Goal: Information Seeking & Learning: Learn about a topic

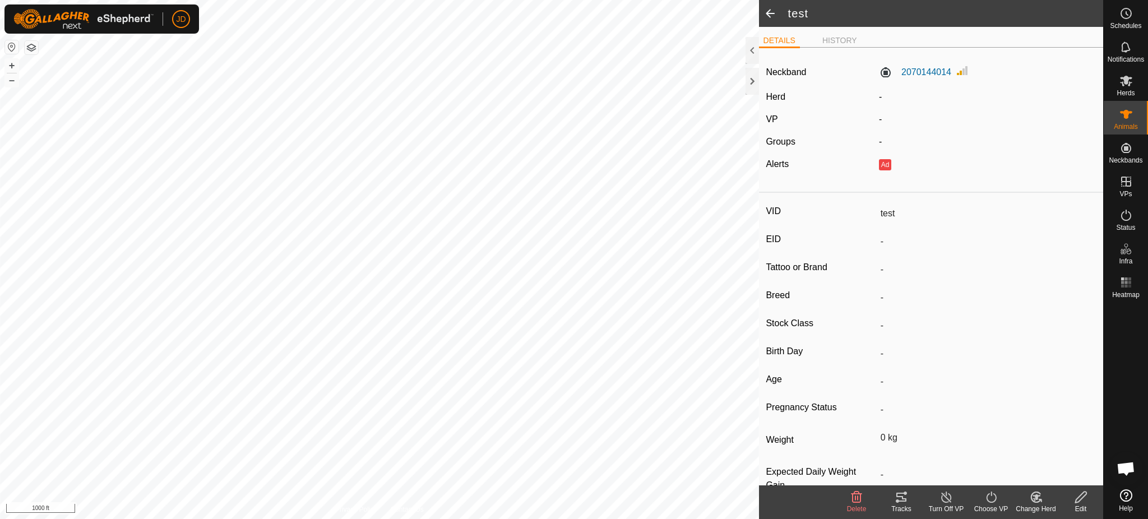
scroll to position [1177, 0]
click at [749, 81] on div at bounding box center [751, 81] width 13 height 27
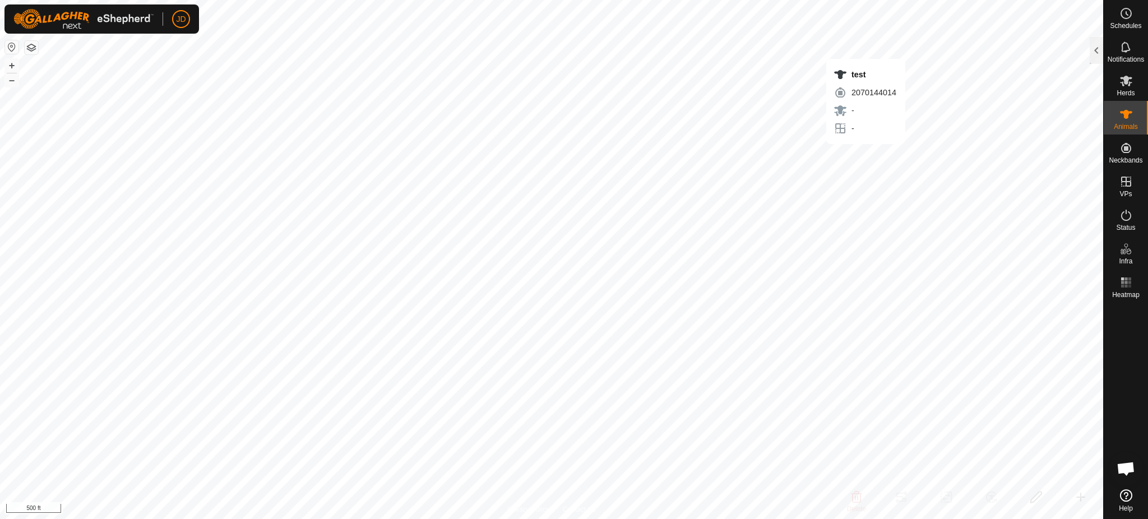
checkbox input "true"
click at [1100, 43] on div at bounding box center [1096, 50] width 13 height 27
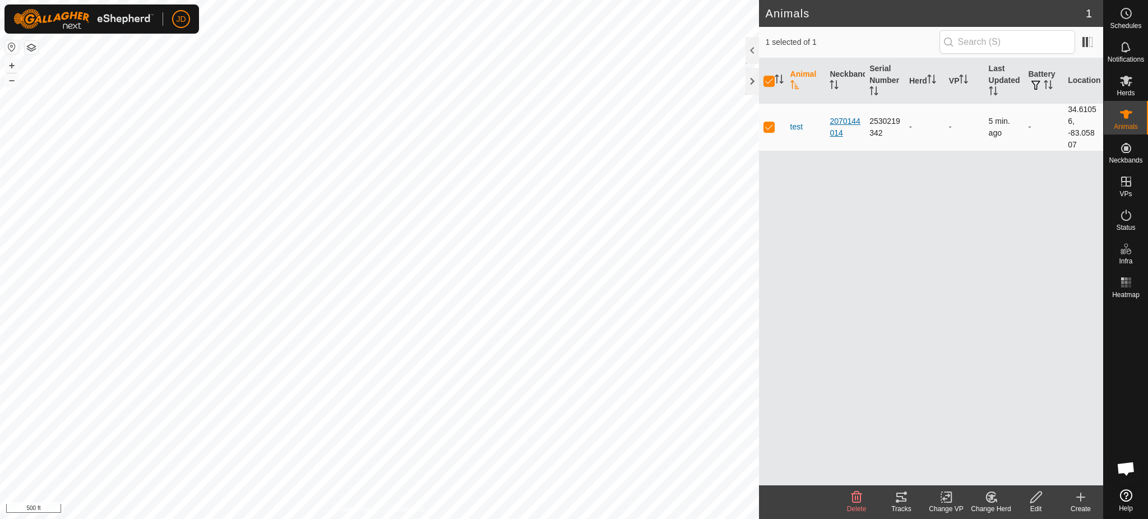
click at [843, 117] on div "2070144014" at bounding box center [845, 127] width 31 height 24
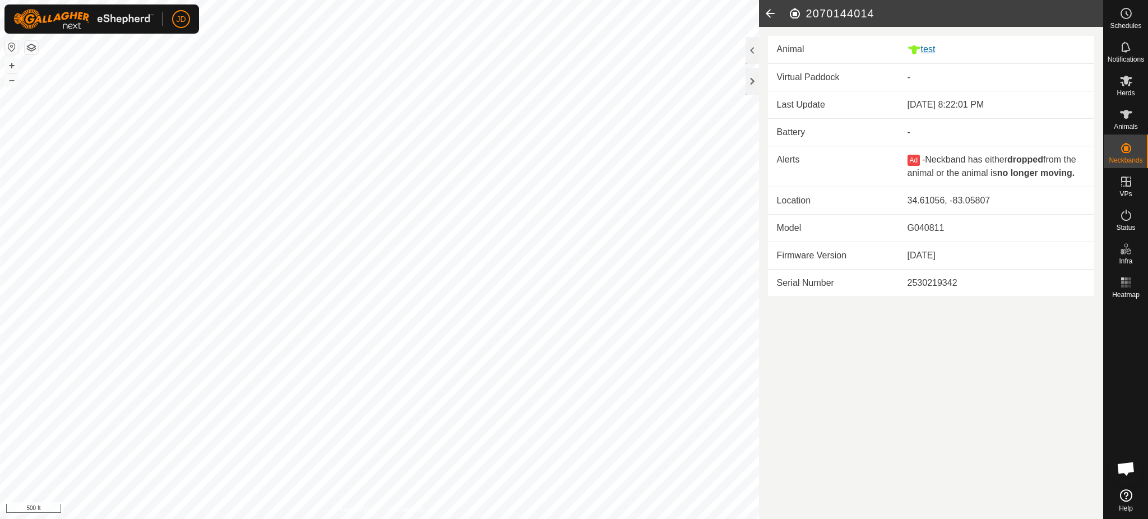
click at [920, 53] on icon at bounding box center [913, 49] width 13 height 13
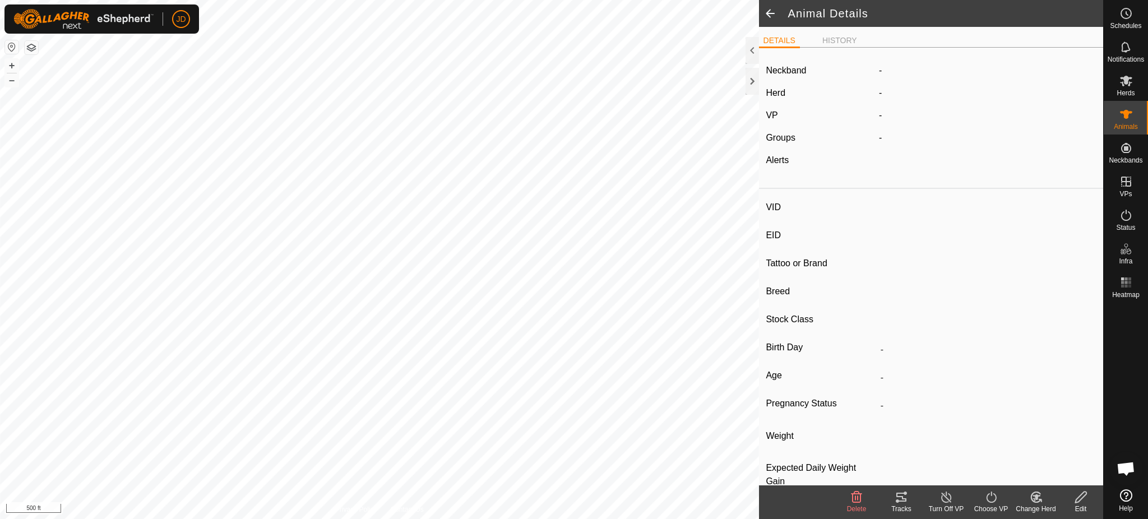
type input "test"
type input "-"
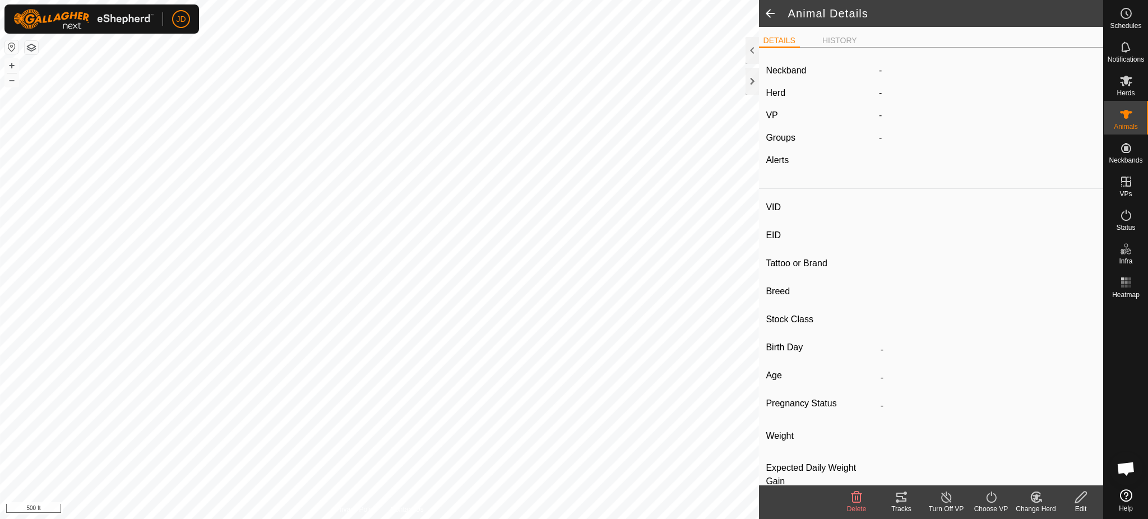
type input "0 kg"
type input "-"
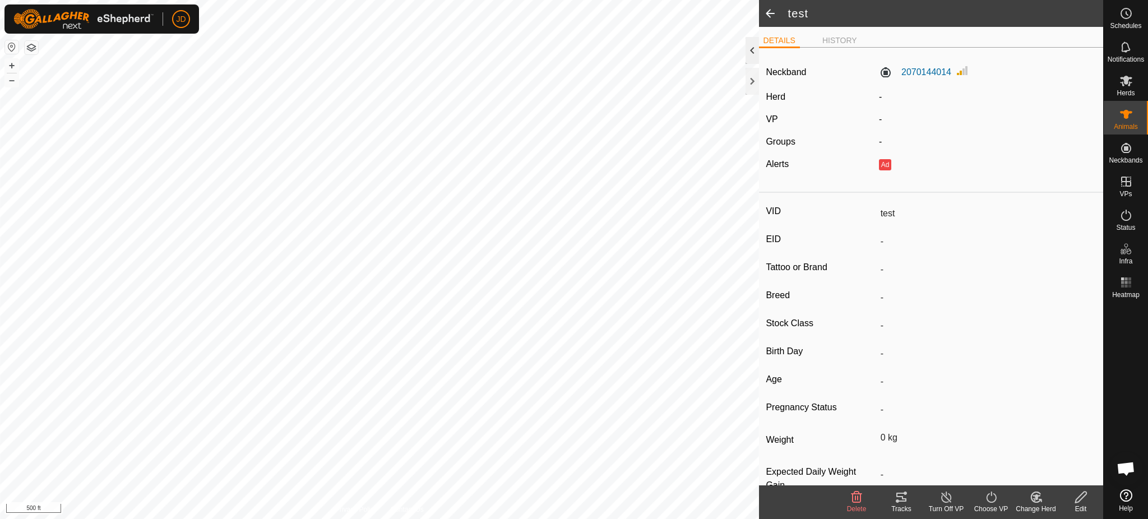
click at [752, 49] on div at bounding box center [751, 50] width 13 height 27
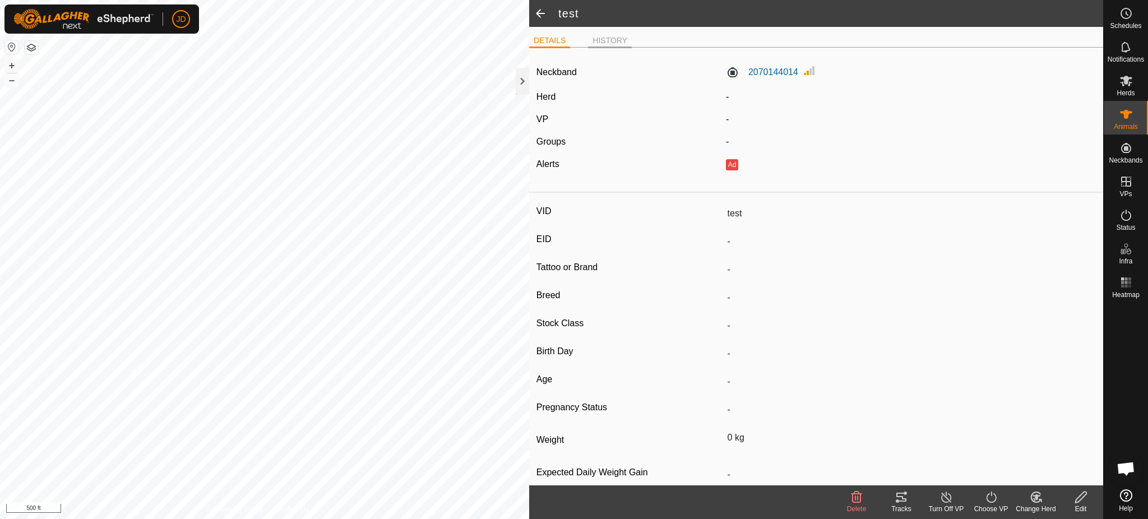
click at [614, 40] on li "HISTORY" at bounding box center [610, 41] width 44 height 13
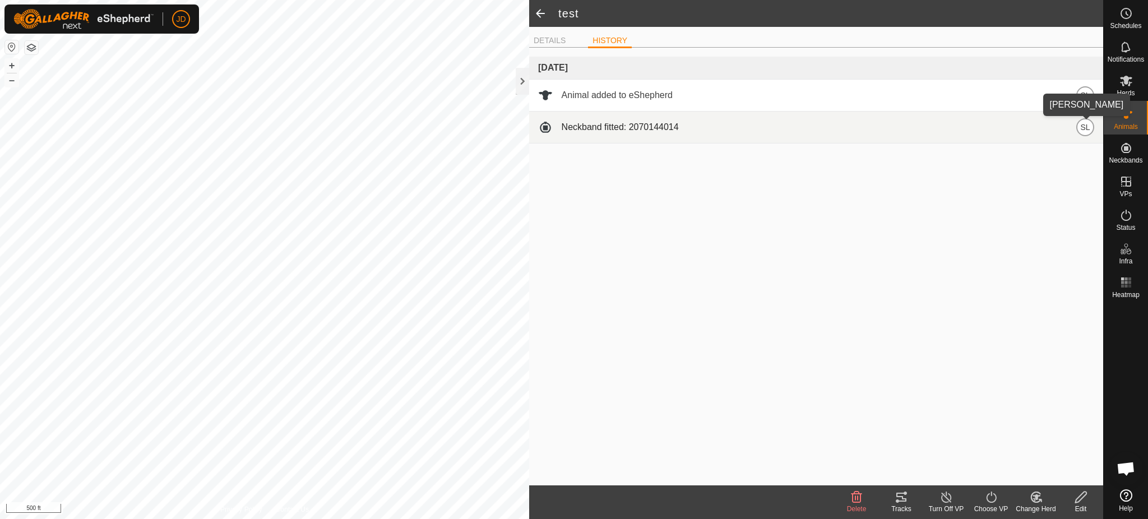
click at [1082, 129] on span "SL" at bounding box center [1085, 127] width 10 height 12
click at [608, 124] on div "Neckband fitted: 2070144014 SL" at bounding box center [816, 127] width 556 height 18
click at [547, 127] on span at bounding box center [545, 127] width 15 height 15
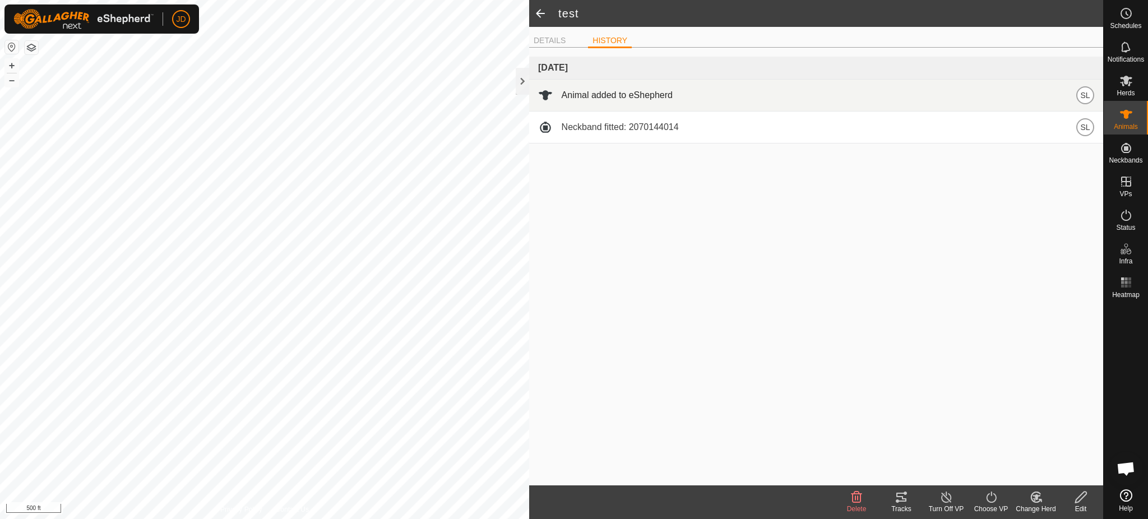
click at [561, 100] on div "Animal added to eShepherd SL" at bounding box center [816, 95] width 556 height 18
click at [539, 90] on span at bounding box center [545, 95] width 15 height 15
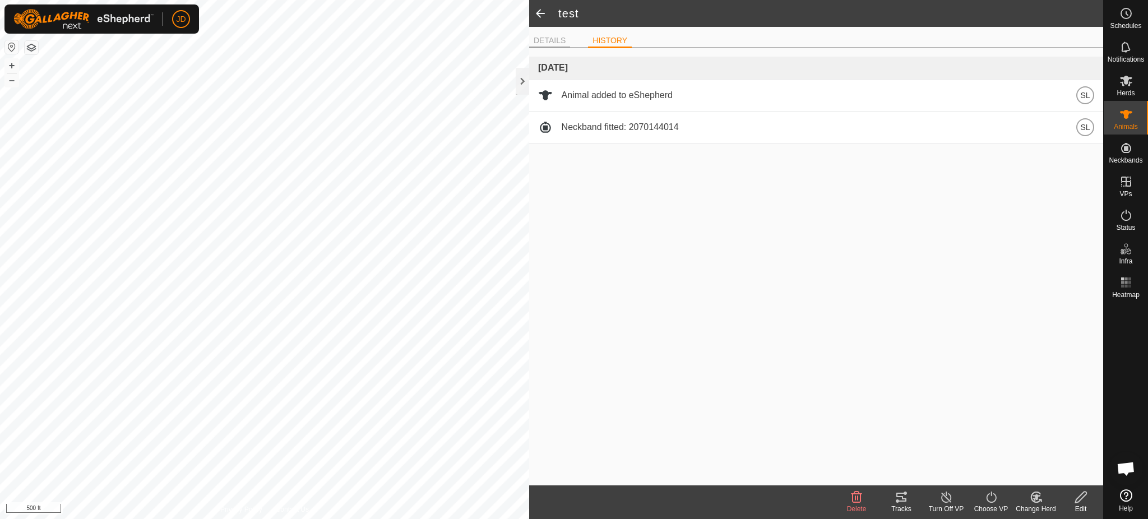
click at [560, 41] on li "DETAILS" at bounding box center [549, 41] width 41 height 13
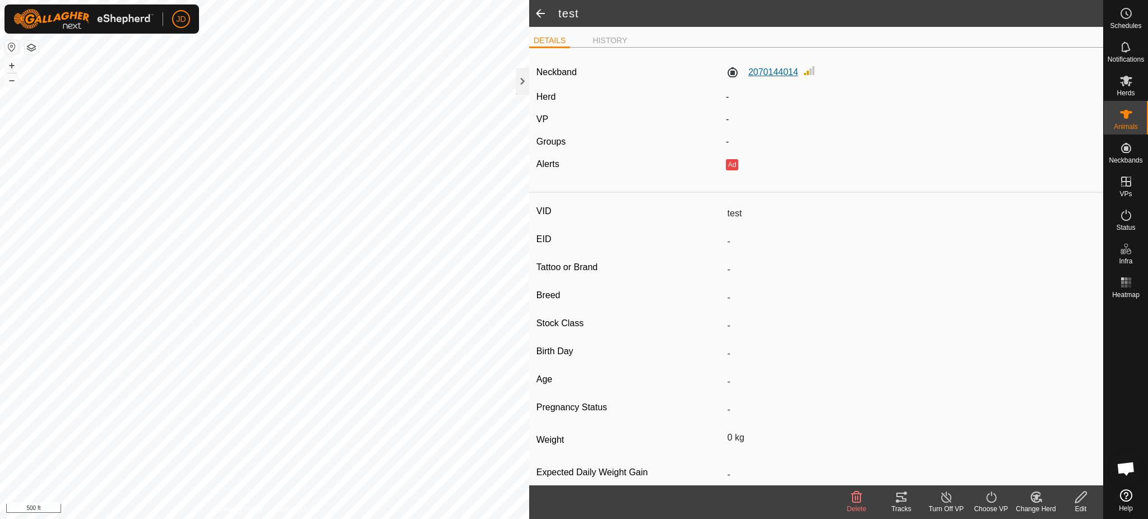
click at [773, 72] on label "2070144014" at bounding box center [762, 72] width 72 height 13
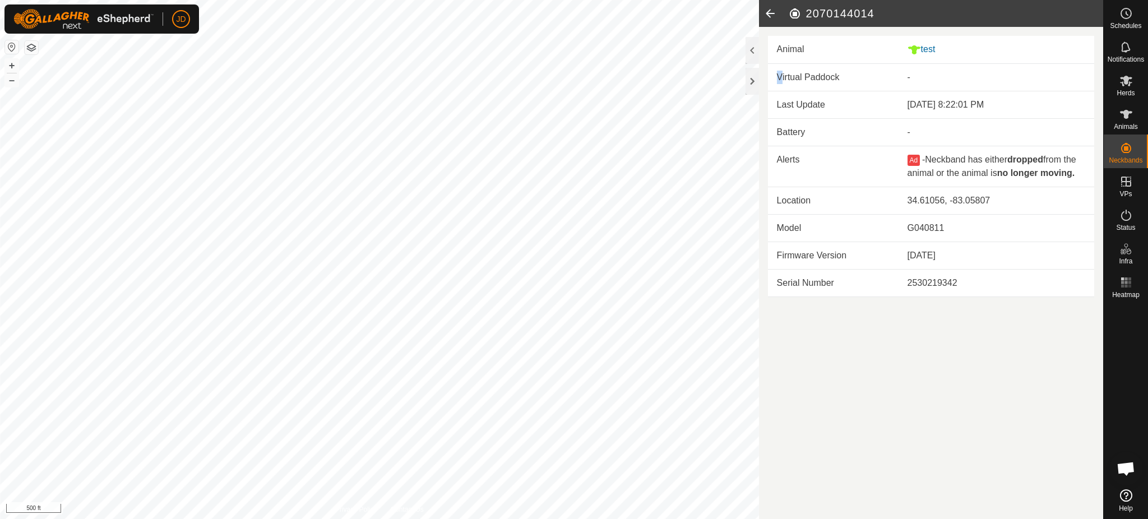
click at [779, 84] on td "Virtual Paddock" at bounding box center [833, 77] width 131 height 27
click at [755, 81] on div at bounding box center [751, 81] width 13 height 27
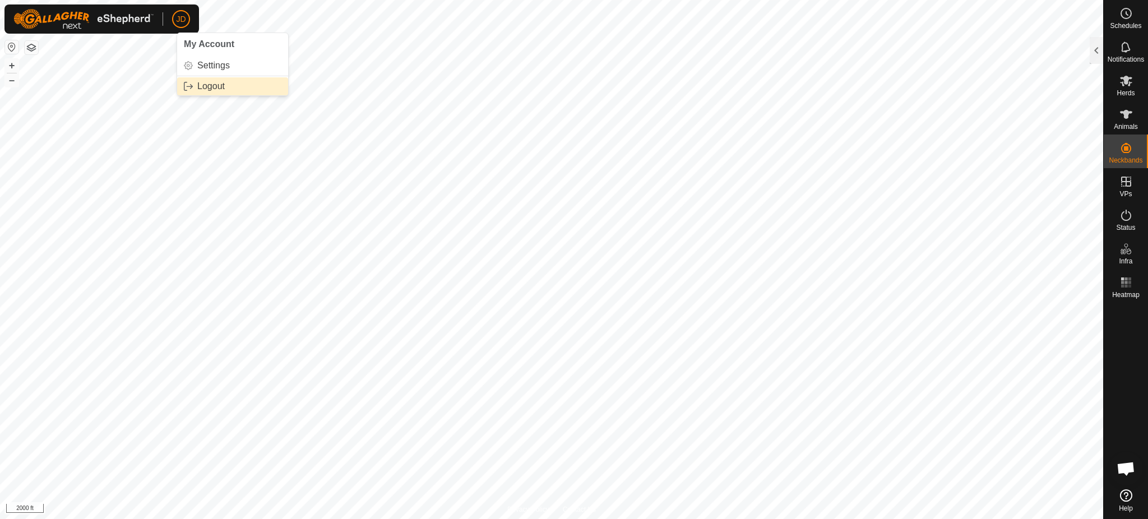
click at [203, 85] on link "Logout" at bounding box center [232, 86] width 111 height 18
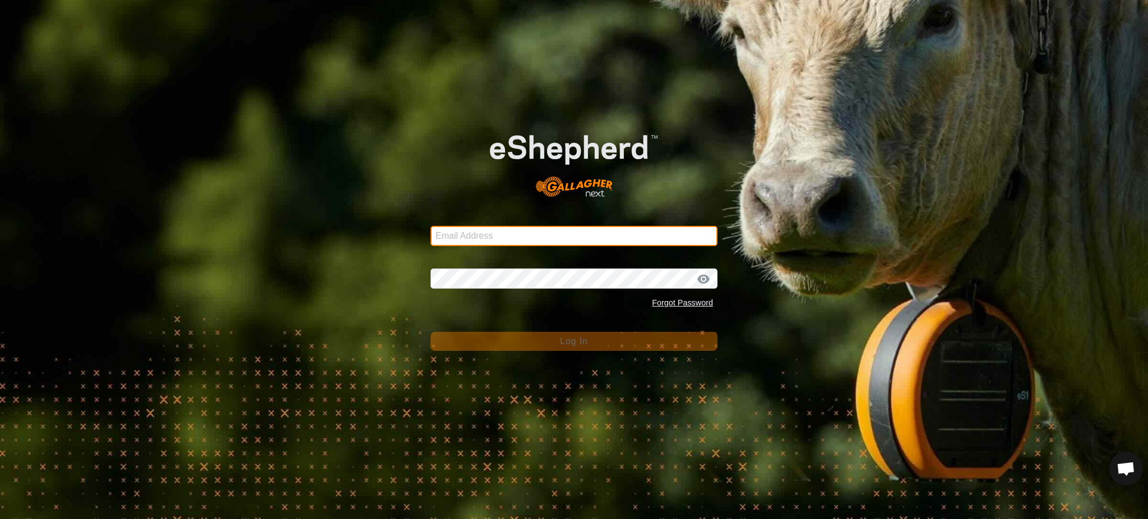
type input "[PERSON_NAME][EMAIL_ADDRESS][DOMAIN_NAME]"
